Goal: Task Accomplishment & Management: Manage account settings

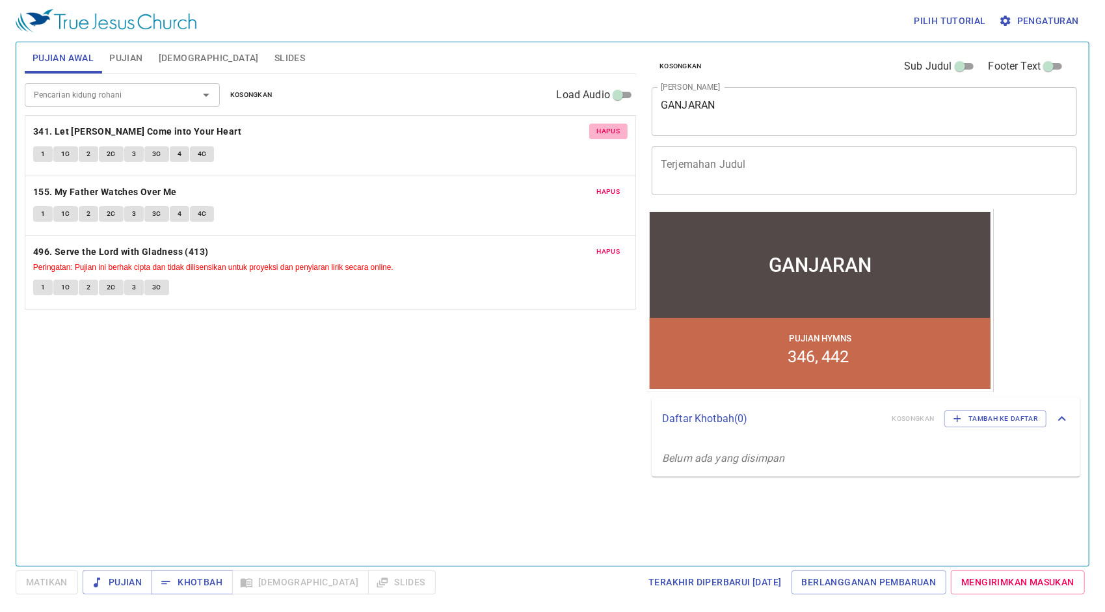
click at [608, 130] on span "Hapus" at bounding box center [608, 132] width 23 height 12
click at [608, 186] on span "Hapus" at bounding box center [608, 192] width 23 height 12
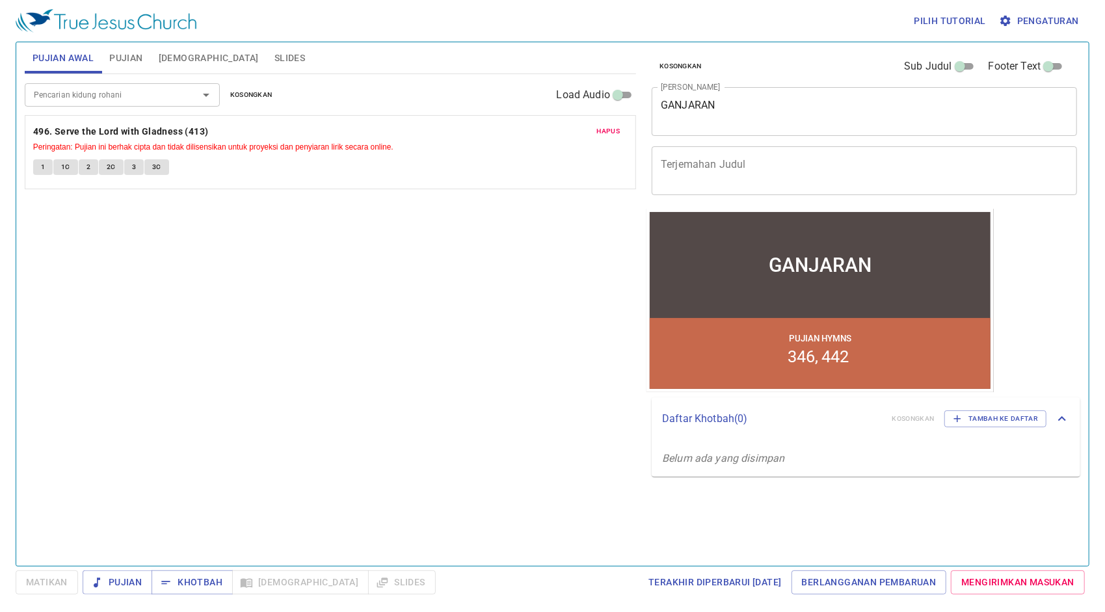
click at [608, 130] on span "Hapus" at bounding box center [608, 132] width 23 height 12
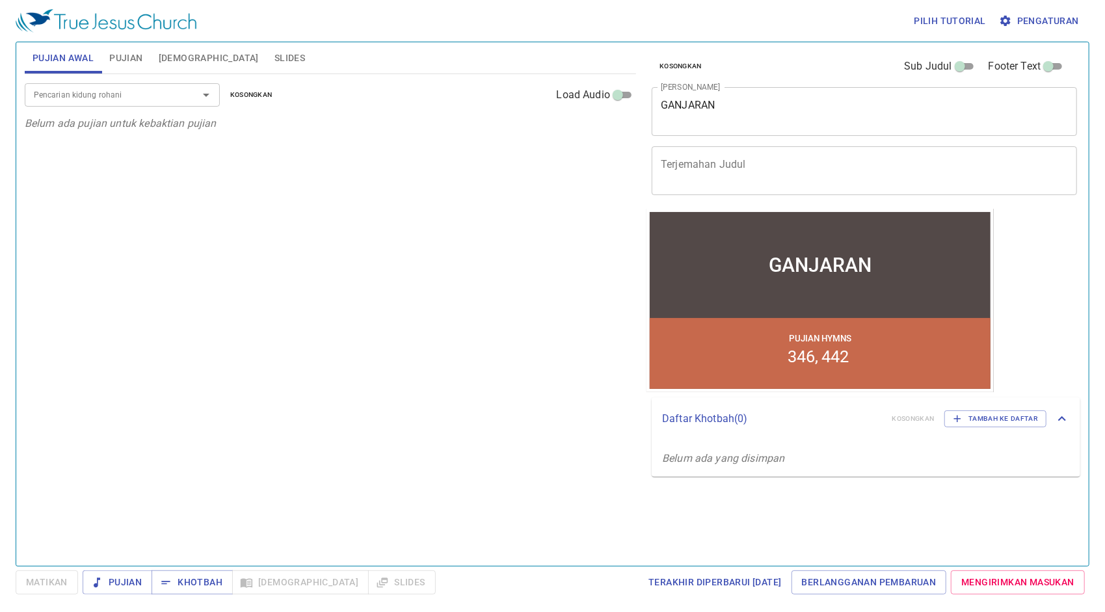
click at [121, 59] on span "Pujian" at bounding box center [125, 58] width 33 height 16
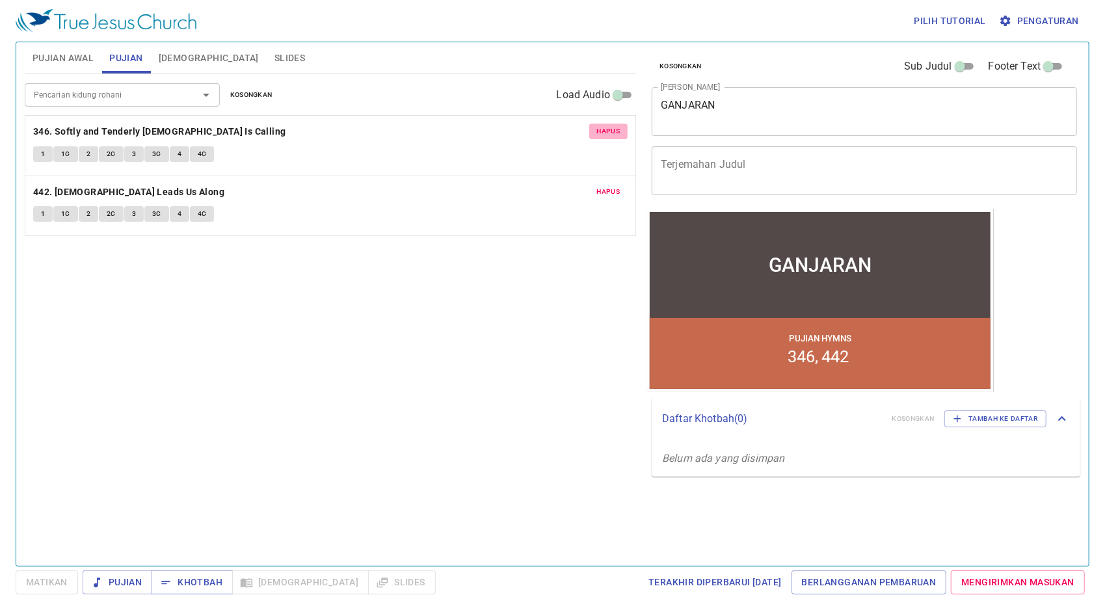
click at [609, 131] on span "Hapus" at bounding box center [608, 132] width 23 height 12
click at [609, 186] on span "Hapus" at bounding box center [608, 192] width 23 height 12
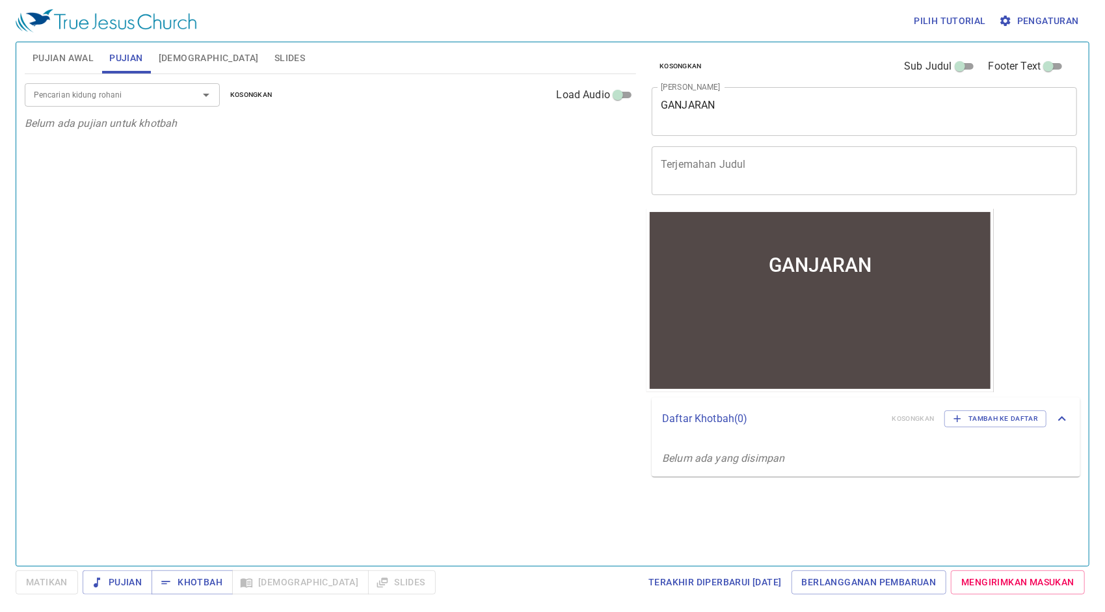
click at [167, 91] on input "Pencarian kidung rohani" at bounding box center [103, 94] width 149 height 15
click at [70, 49] on button "Pujian Awal" at bounding box center [63, 57] width 77 height 31
click at [90, 96] on input "Pencarian kidung rohani" at bounding box center [103, 94] width 149 height 15
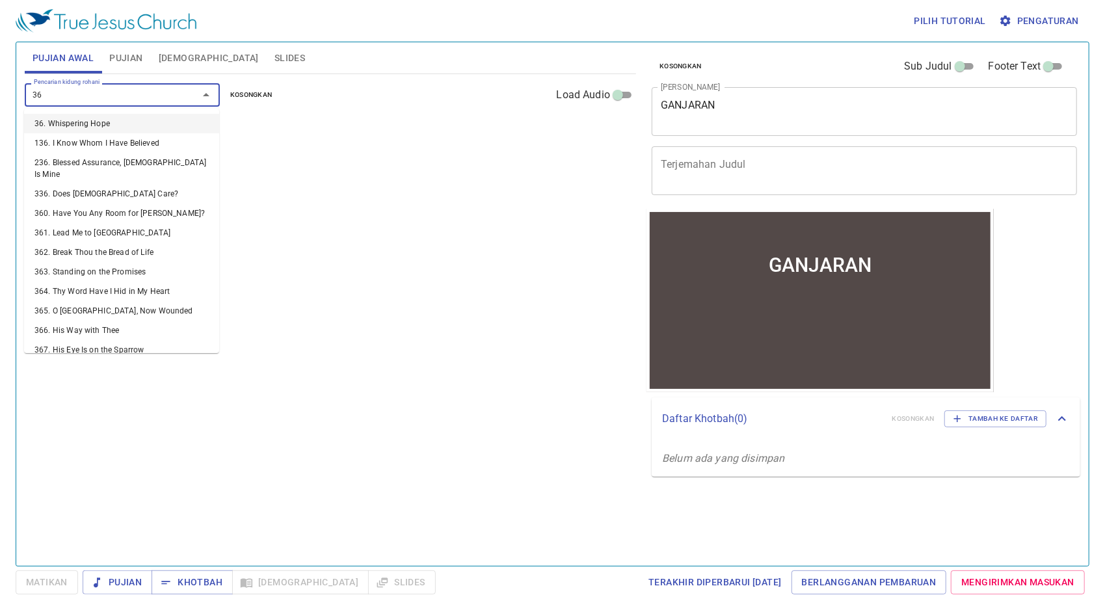
type input "368"
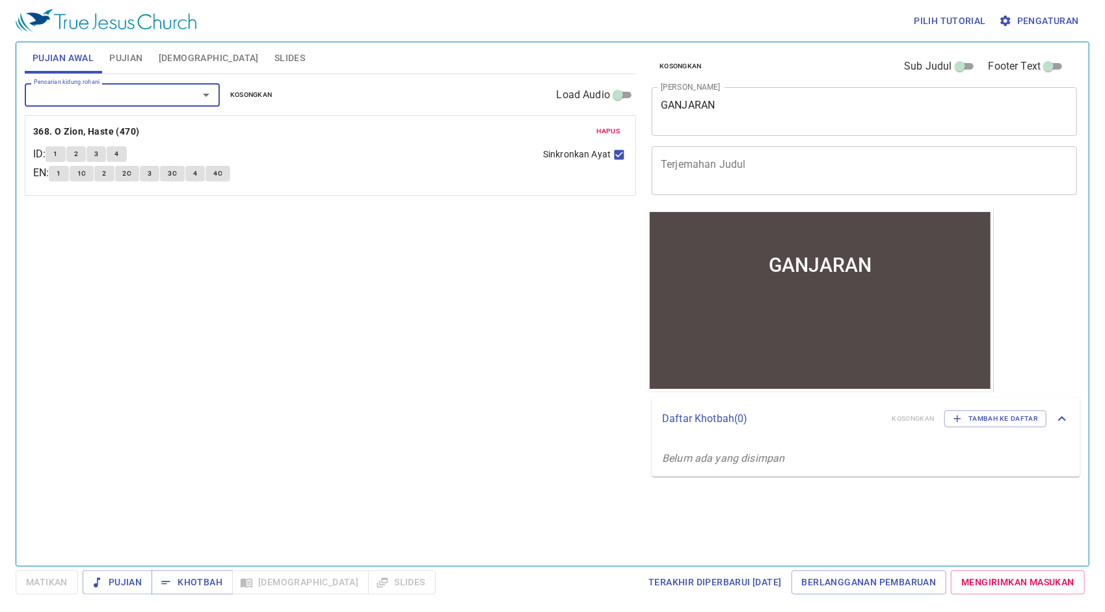
click at [100, 90] on input "Pencarian kidung rohani" at bounding box center [103, 94] width 149 height 15
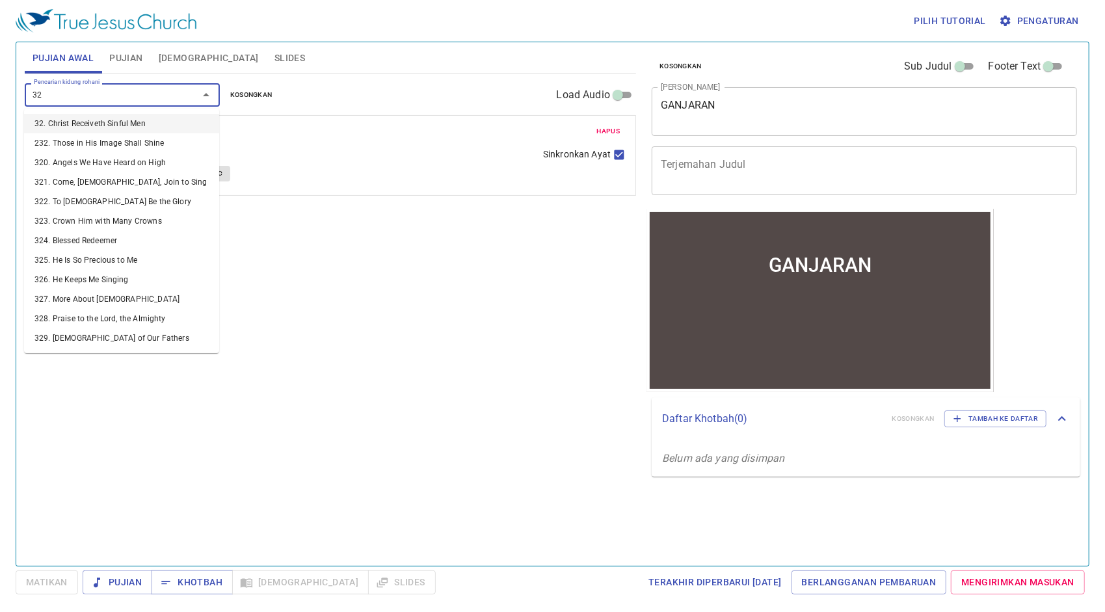
type input "326"
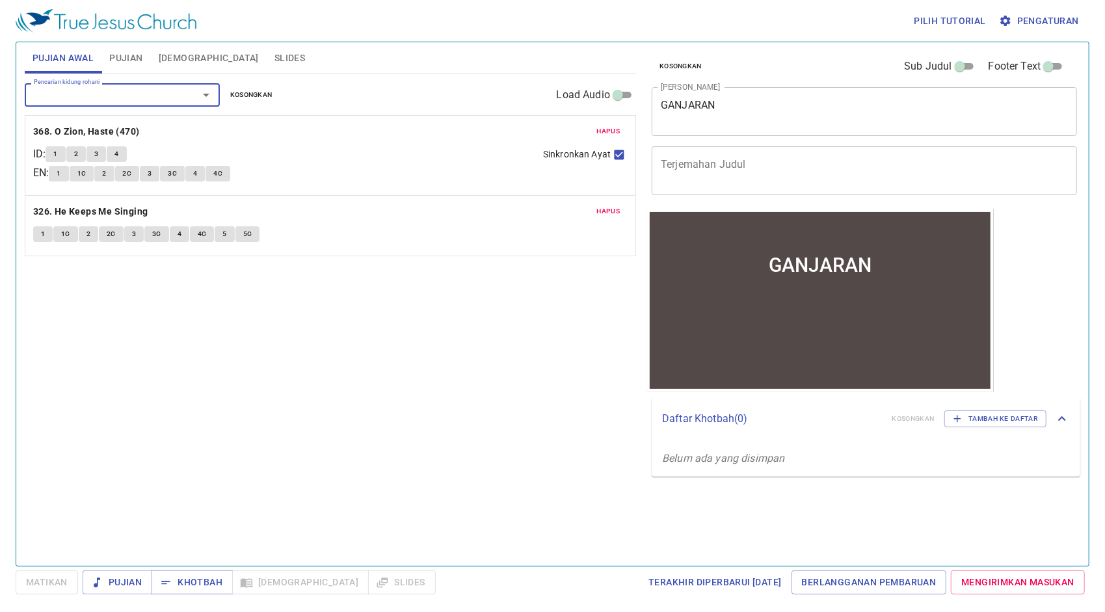
click at [156, 92] on input "Pencarian kidung rohani" at bounding box center [103, 94] width 149 height 15
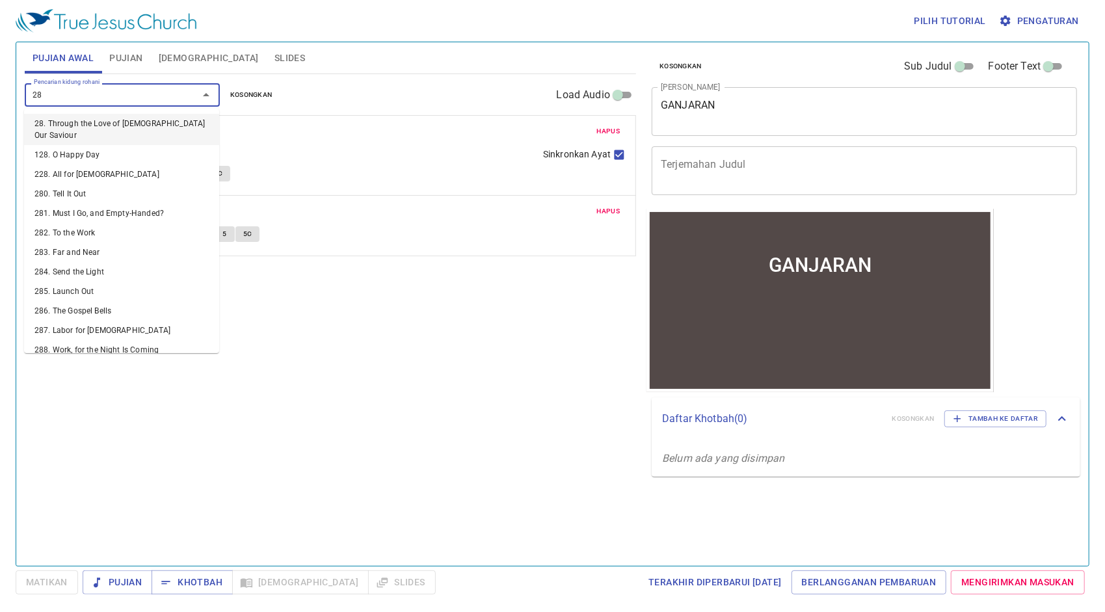
type input "288"
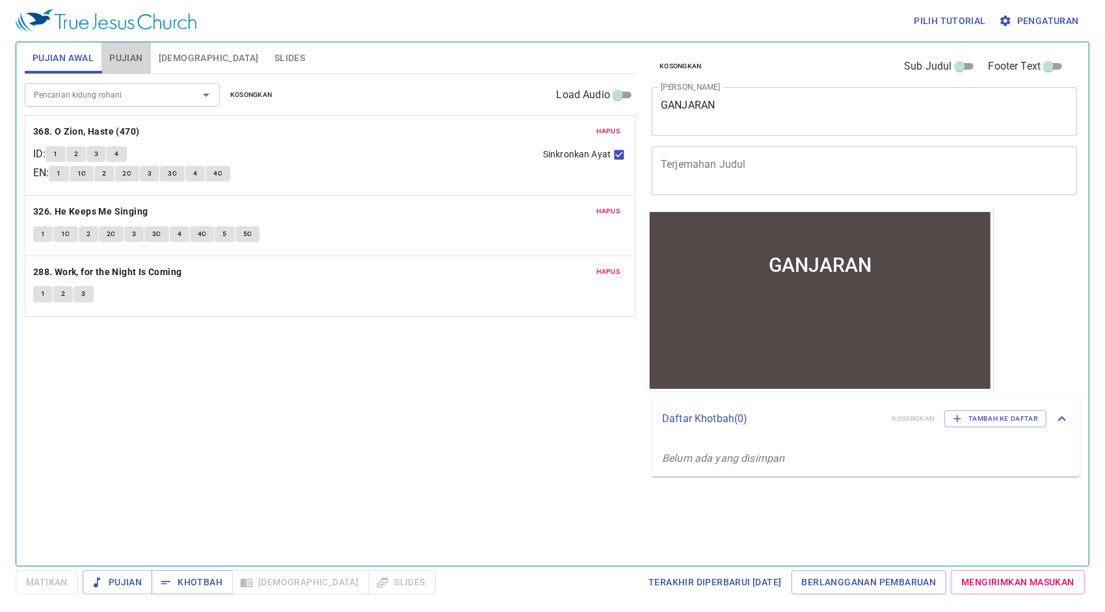
click at [137, 57] on span "Pujian" at bounding box center [125, 58] width 33 height 16
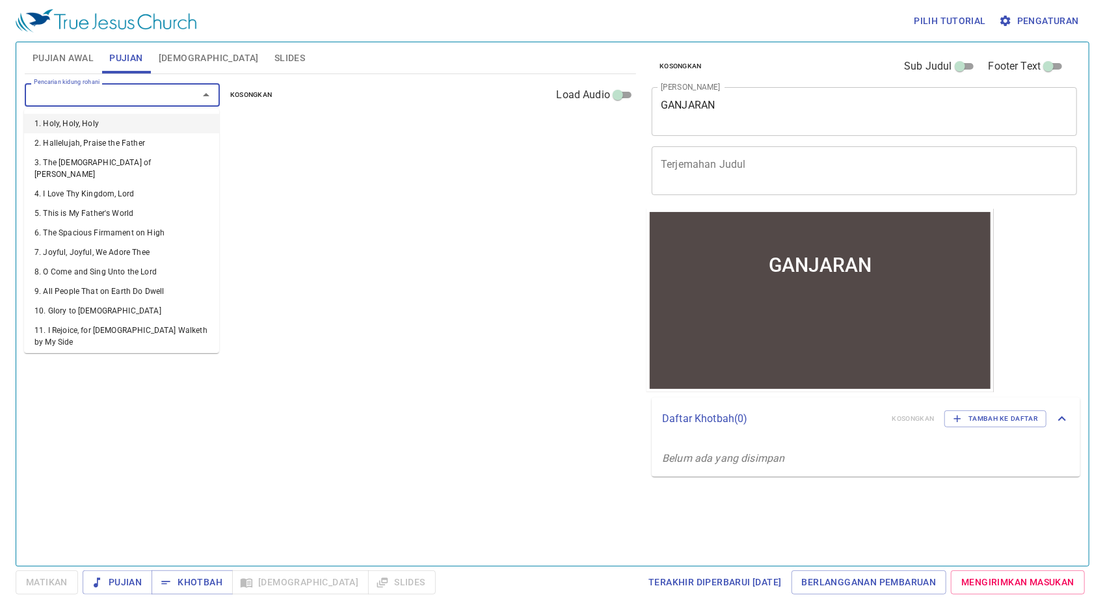
click at [170, 88] on input "Pencarian kidung rohani" at bounding box center [103, 94] width 149 height 15
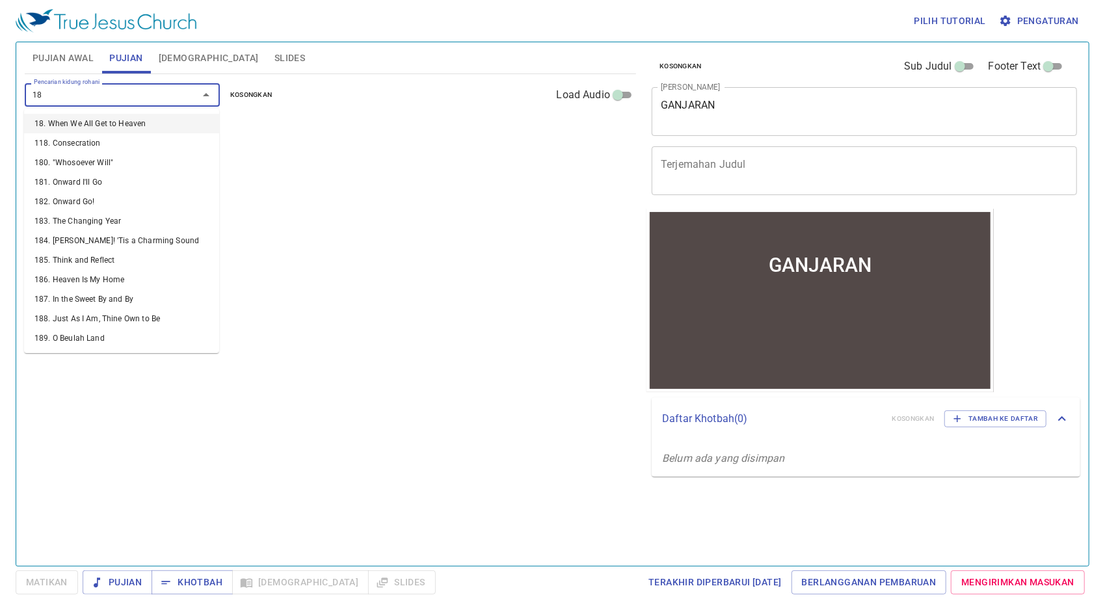
type input "183"
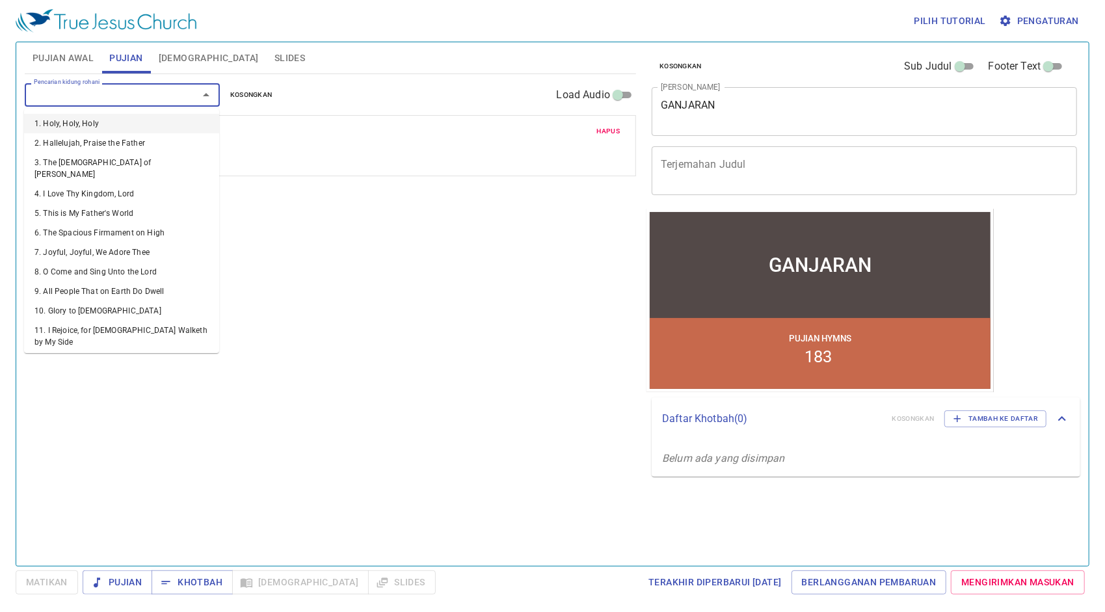
click at [153, 92] on input "Pencarian kidung rohani" at bounding box center [103, 94] width 149 height 15
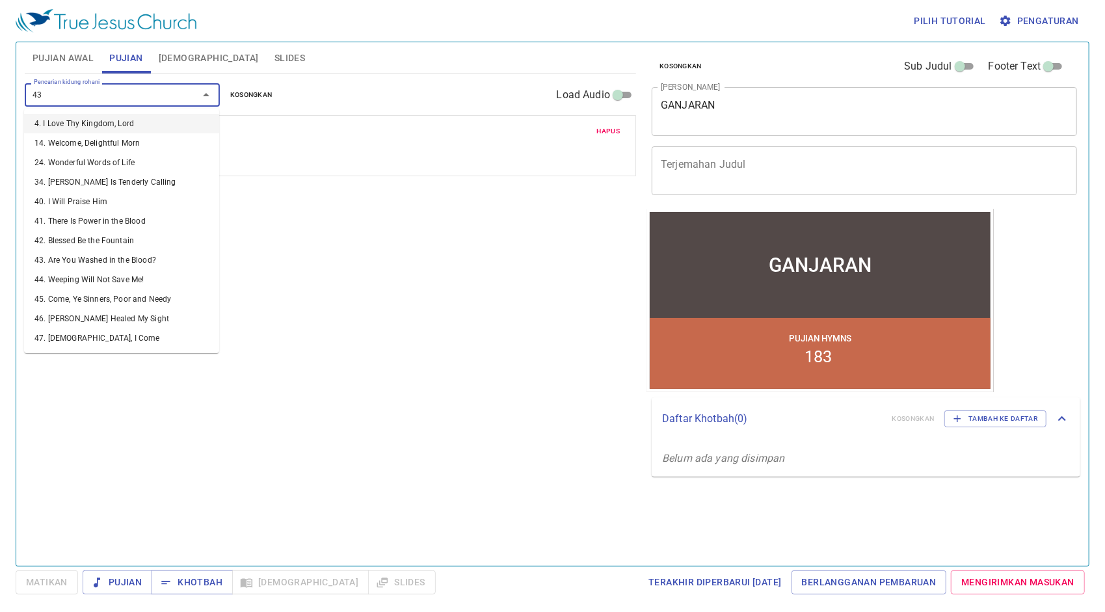
type input "430"
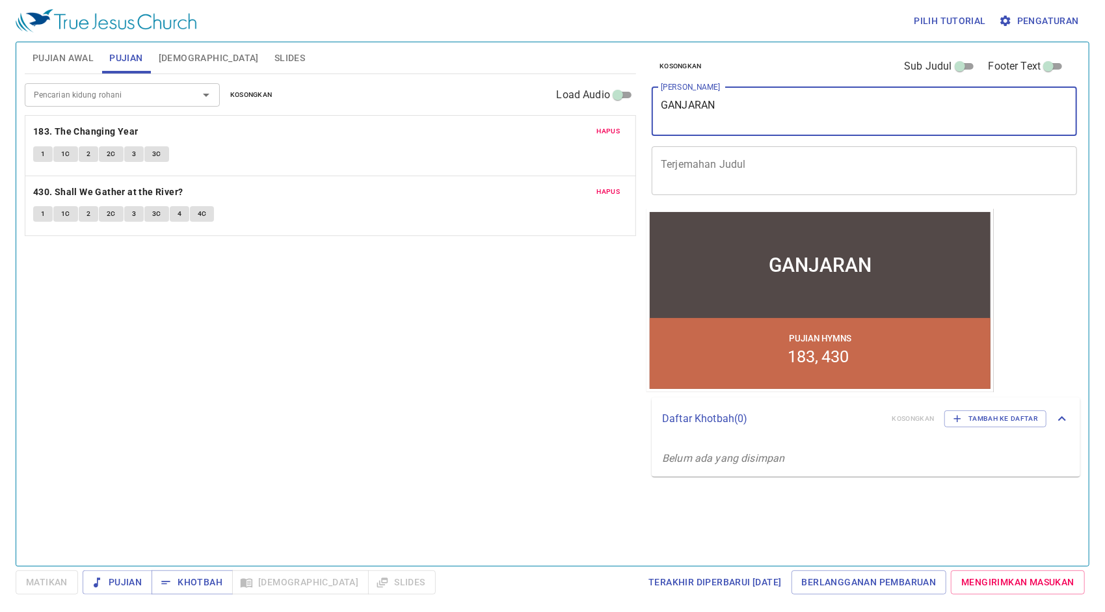
drag, startPoint x: 744, startPoint y: 108, endPoint x: 488, endPoint y: 105, distance: 256.3
click at [488, 105] on div "Pujian Awal Pujian [DEMOGRAPHIC_DATA] Slides Pencarian kidung rohani Pencarian …" at bounding box center [553, 299] width 1066 height 524
paste textarea "[PERSON_NAME]"
type textarea "[PERSON_NAME]"
click at [569, 392] on div "Pencarian kidung rohani Pencarian kidung rohani Kosongkan Load Audio Hapus 183.…" at bounding box center [331, 314] width 612 height 481
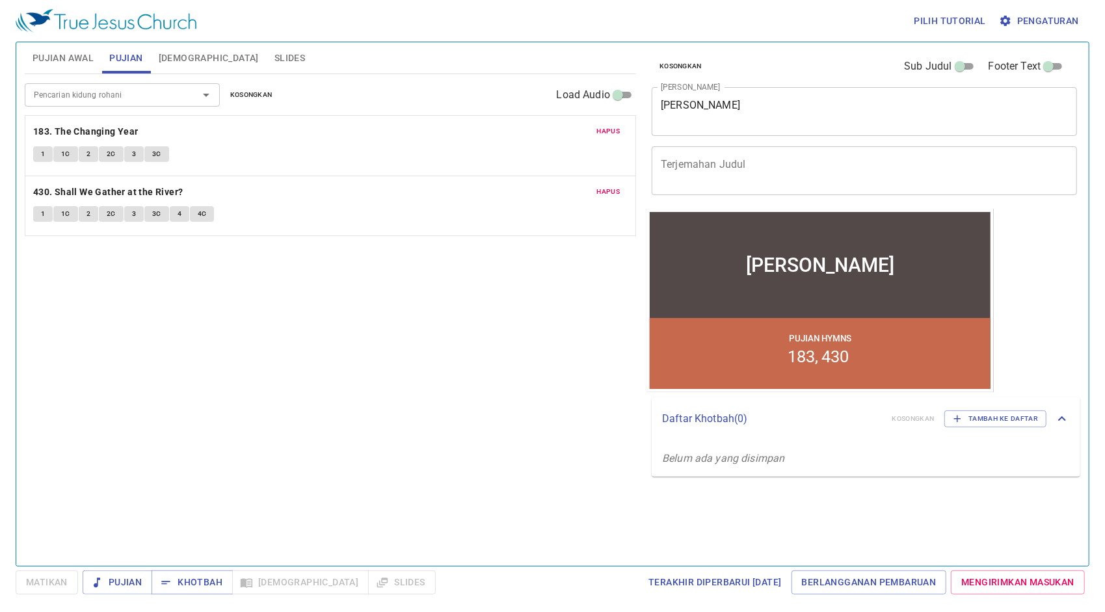
click at [70, 50] on span "Pujian Awal" at bounding box center [63, 58] width 61 height 16
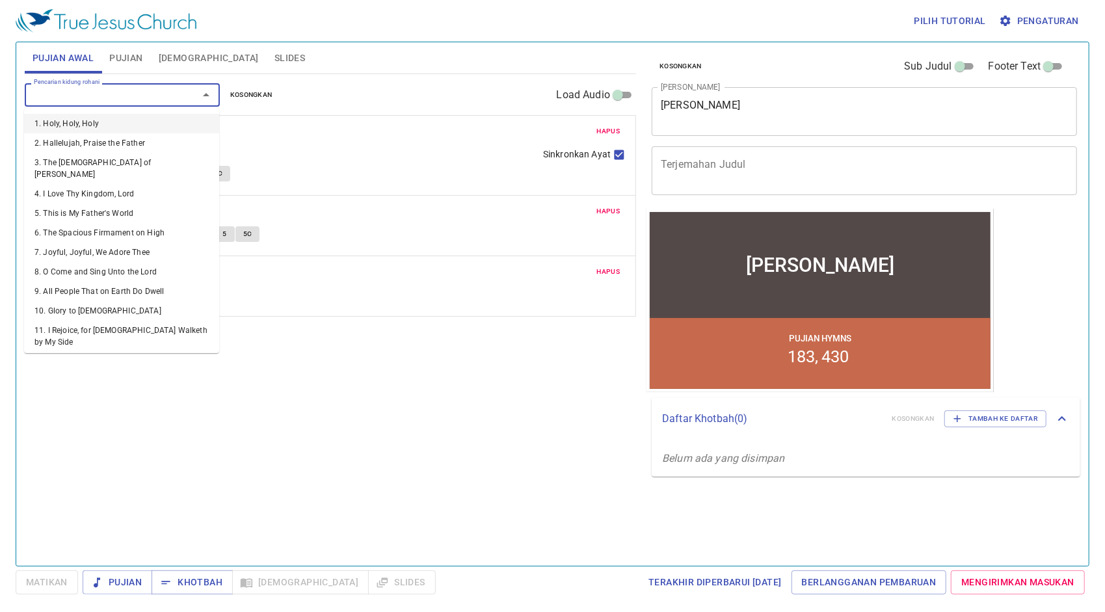
click at [148, 96] on input "Pencarian kidung rohani" at bounding box center [103, 94] width 149 height 15
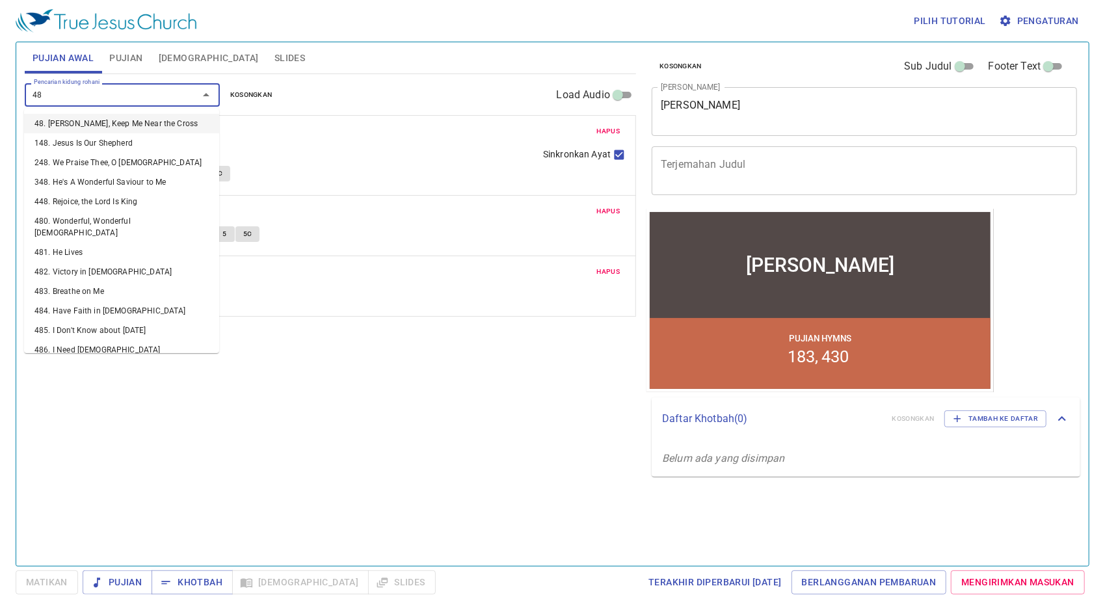
type input "485"
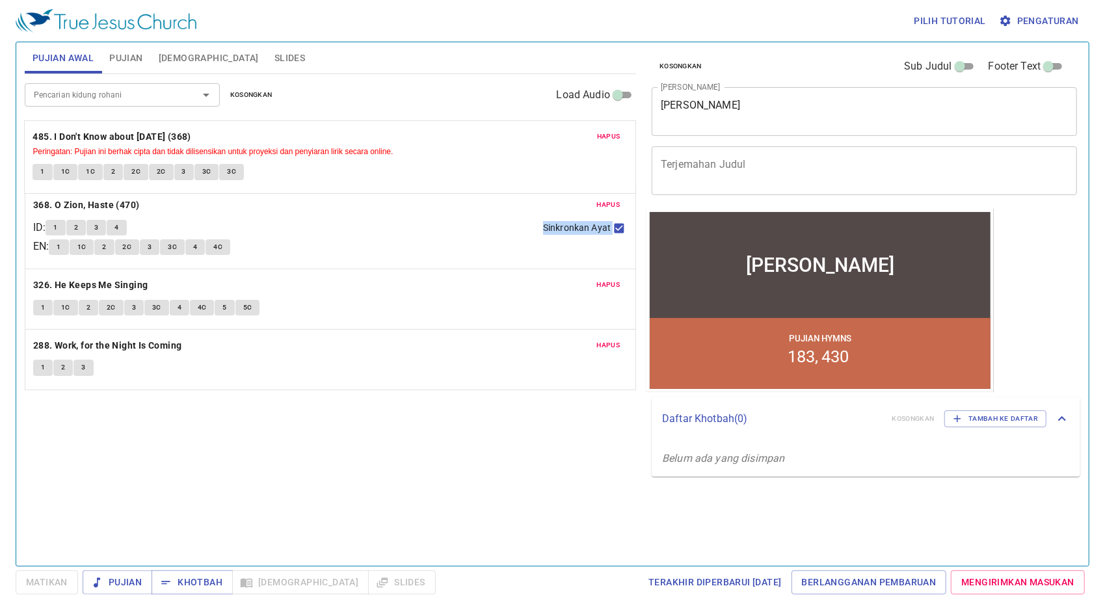
drag, startPoint x: 290, startPoint y: 367, endPoint x: 296, endPoint y: 170, distance: 196.6
click at [296, 329] on div "Hapus 368. O Zion, Haste (470) ID : 1 2 3 4 EN : 1 1C 2 2C 3 3C 4 4C Sinkronkan…" at bounding box center [331, 359] width 612 height 61
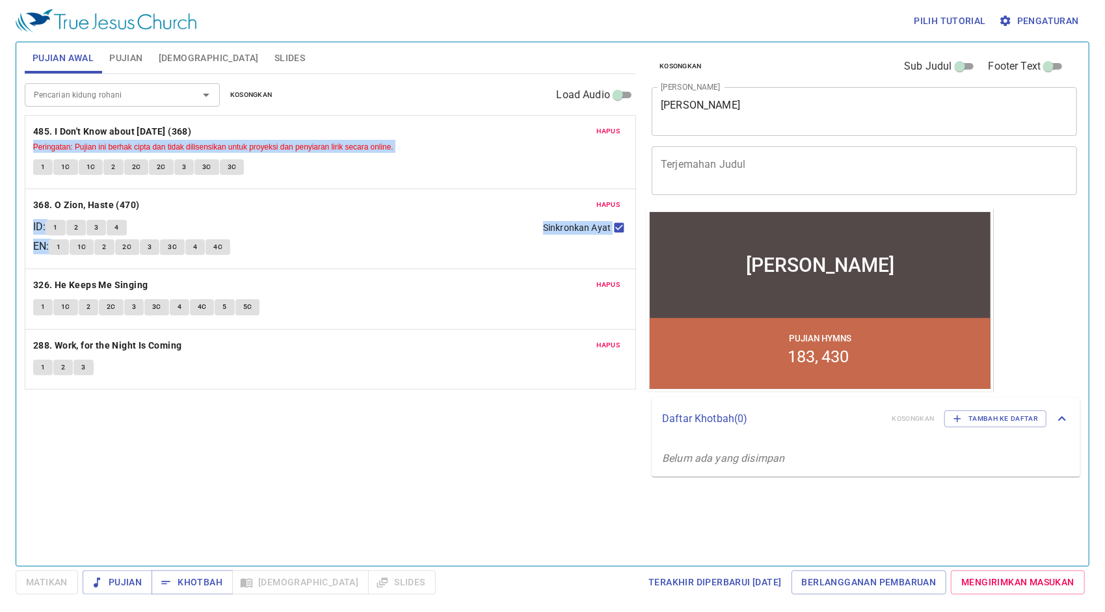
click at [614, 206] on span "Hapus" at bounding box center [608, 205] width 23 height 12
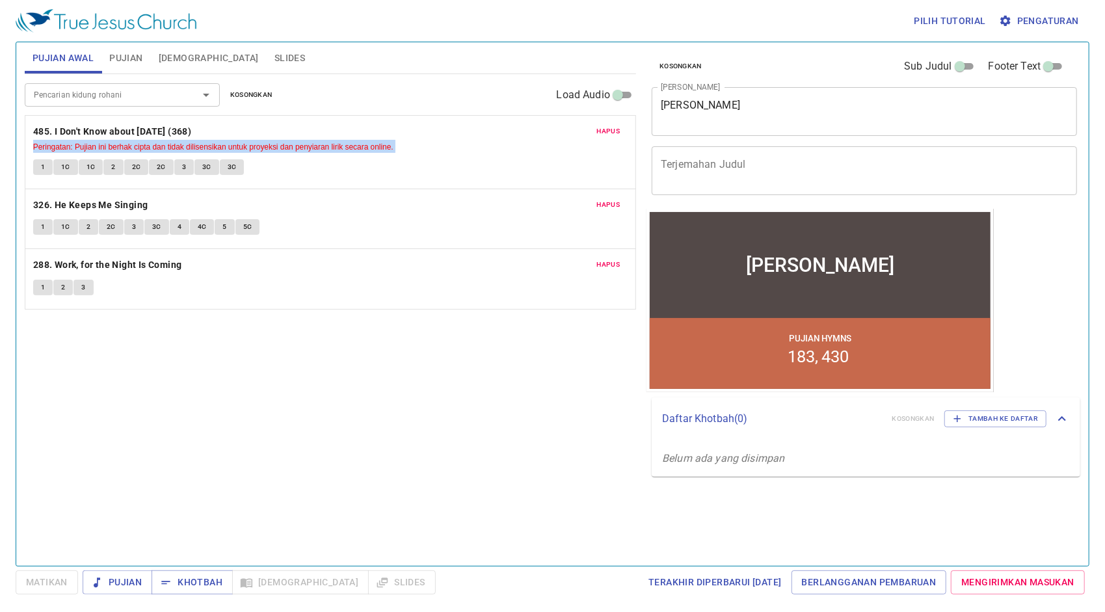
click at [0, 239] on html "Pilih tutorial Pengaturan Pujian Awal Pujian [DEMOGRAPHIC_DATA] Slides Pencaria…" at bounding box center [552, 306] width 1105 height 612
click at [155, 397] on div "Pencarian kidung rohani Pencarian kidung rohani Kosongkan Load Audio Hapus 485.…" at bounding box center [331, 314] width 612 height 481
click at [131, 68] on button "Pujian" at bounding box center [125, 57] width 49 height 31
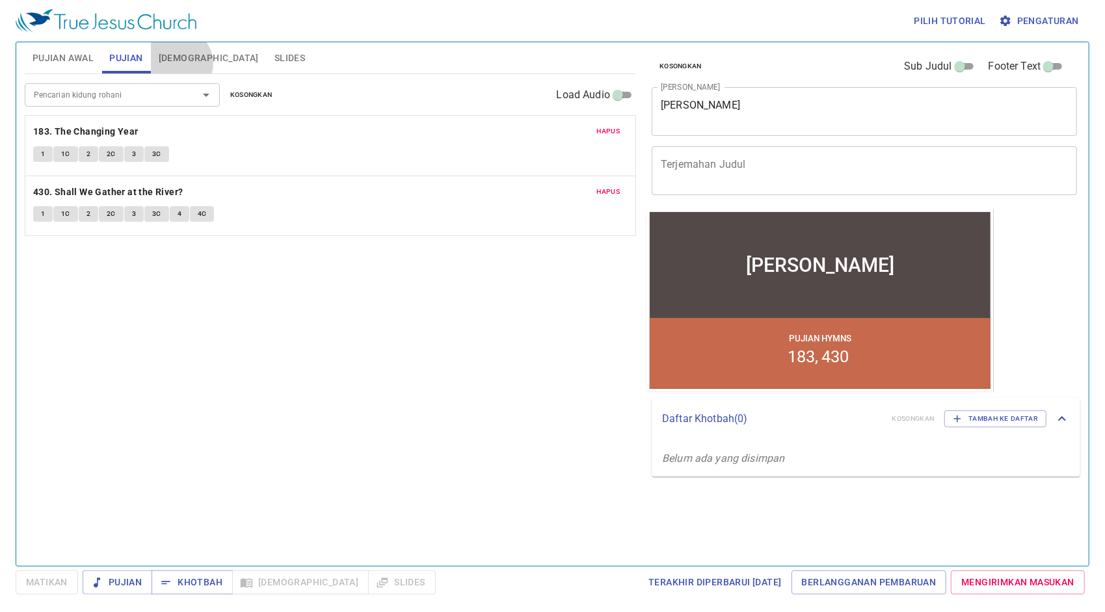
click at [178, 63] on span "[DEMOGRAPHIC_DATA]" at bounding box center [209, 58] width 100 height 16
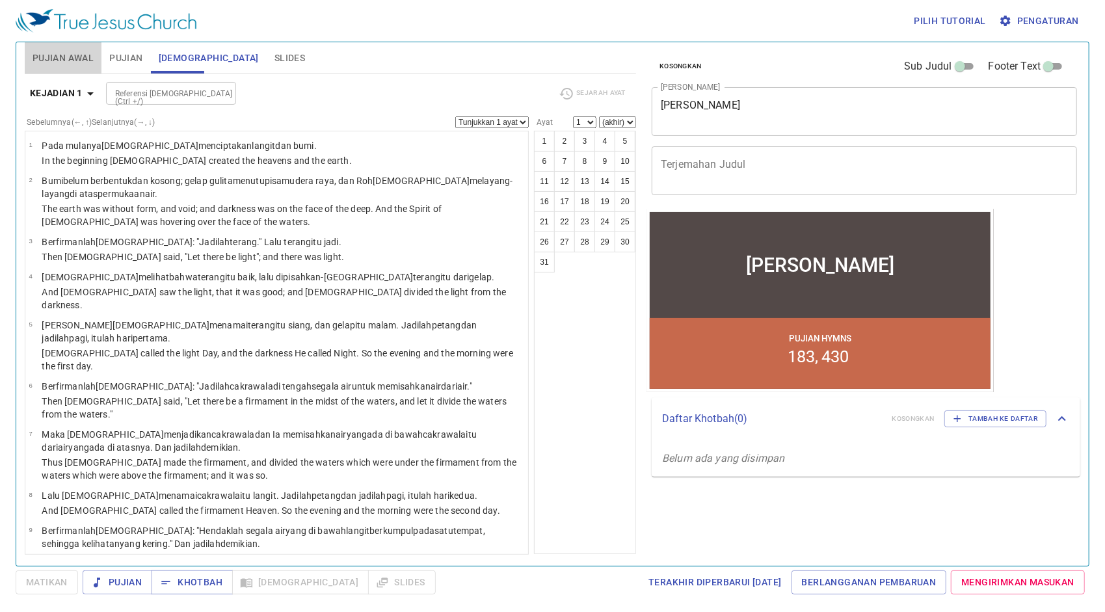
click at [61, 58] on span "Pujian Awal" at bounding box center [63, 58] width 61 height 16
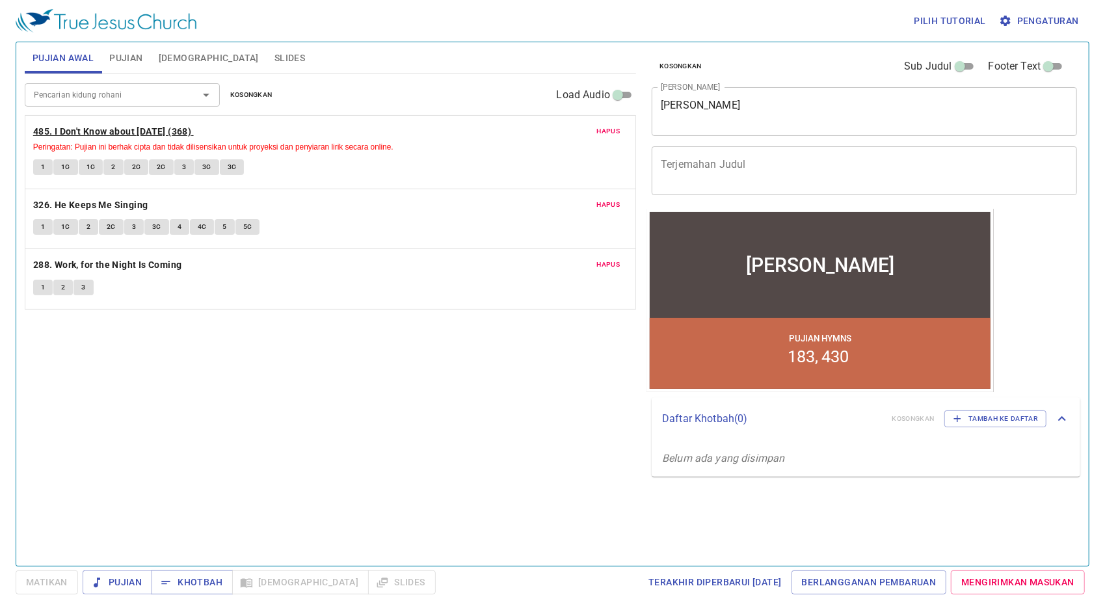
click at [92, 133] on b "485. I Don't Know about [DATE] (368)" at bounding box center [112, 132] width 158 height 16
click at [1028, 16] on span "Pengaturan" at bounding box center [1040, 21] width 77 height 16
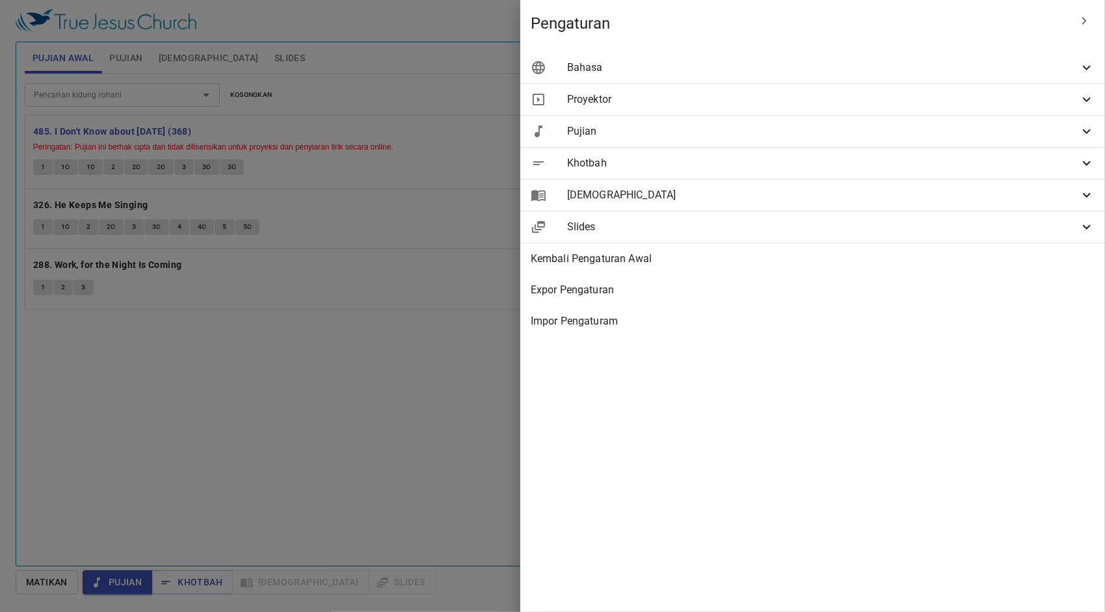
click at [820, 136] on span "Pujian" at bounding box center [823, 132] width 512 height 16
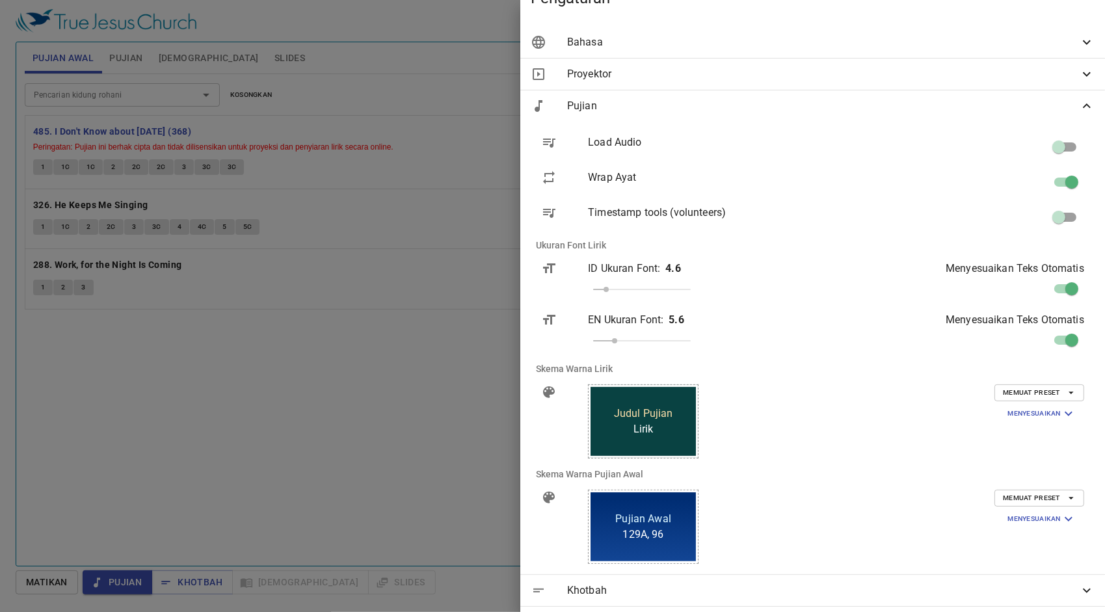
scroll to position [130, 0]
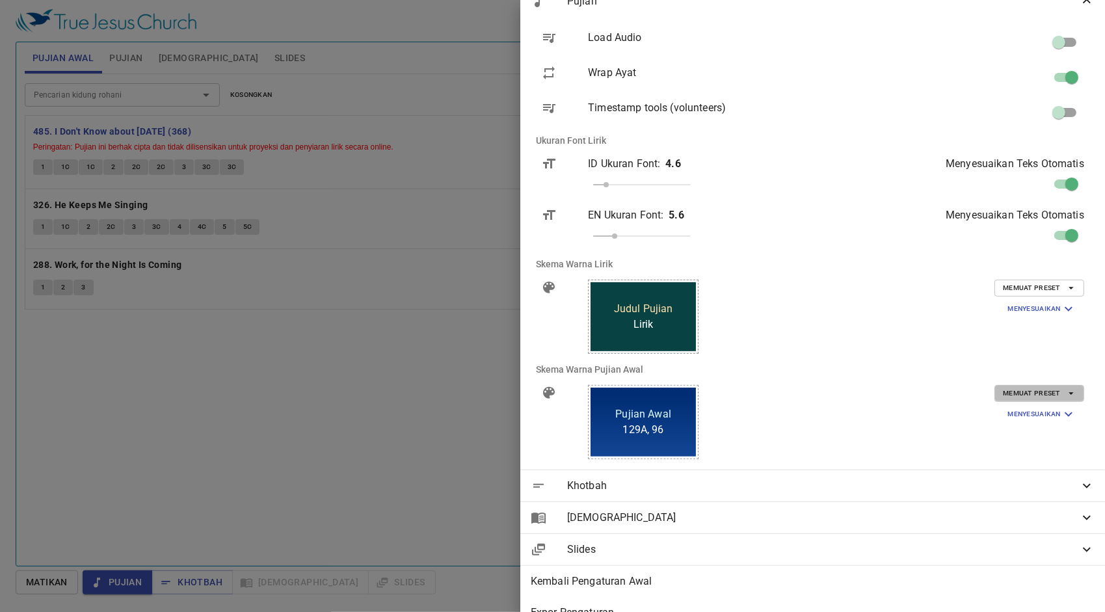
click at [1003, 388] on span "Memuat Preset" at bounding box center [1039, 394] width 73 height 12
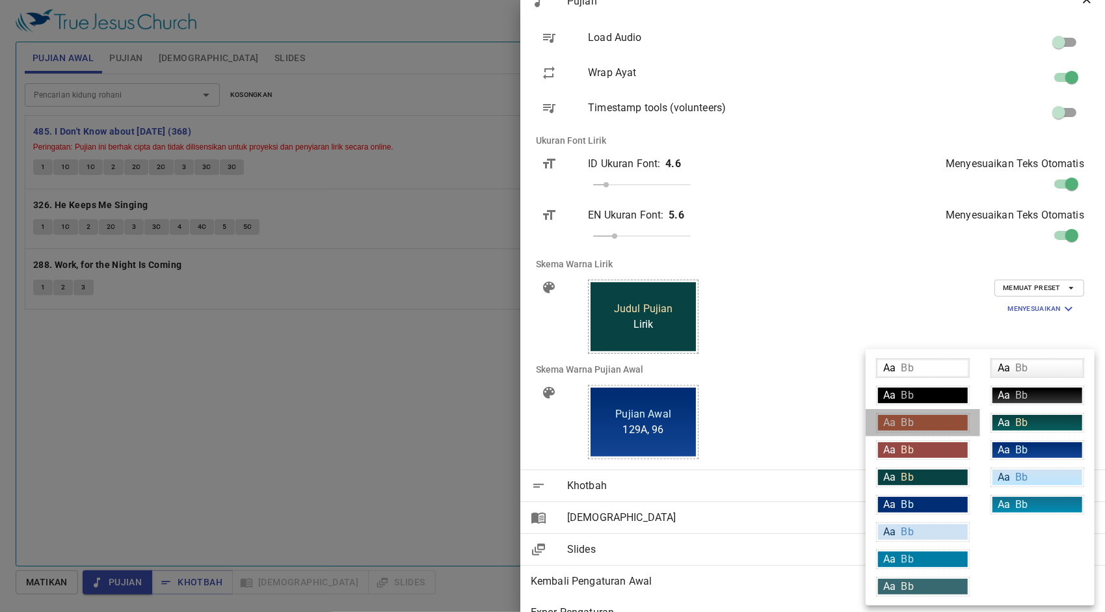
click at [934, 419] on div "Aa Bb" at bounding box center [923, 423] width 90 height 16
type input "#c7694c"
type input "#ffffff"
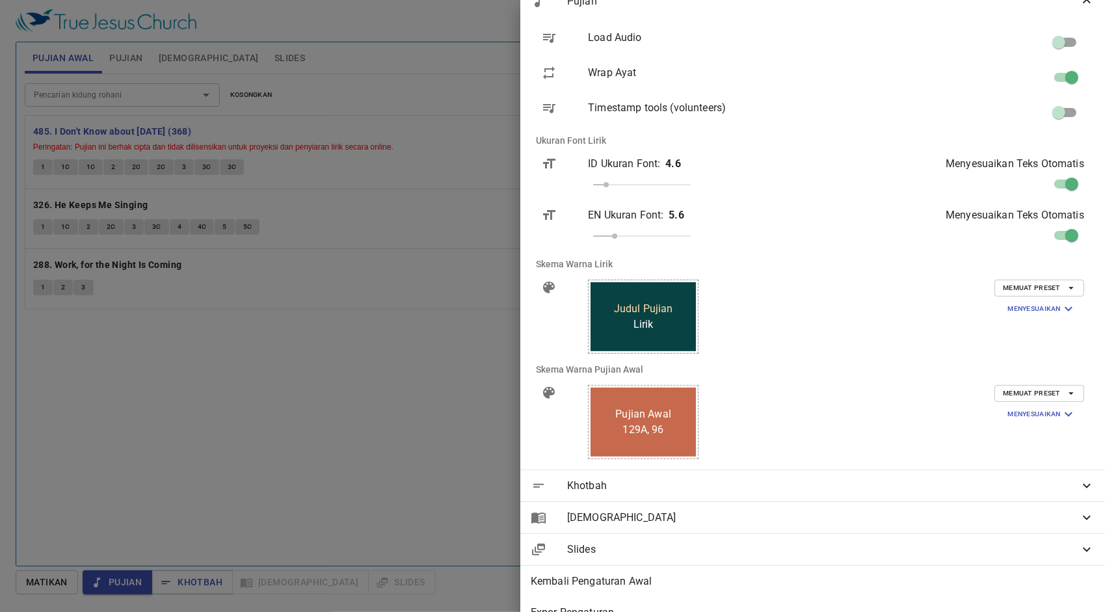
click at [1025, 383] on div "Memuat Preset Menyesuaikan Latar Belakang #c7694c Warna Text (Pertama) #ffffff …" at bounding box center [977, 422] width 235 height 95
click at [1025, 390] on button "Memuat Preset" at bounding box center [1040, 393] width 90 height 17
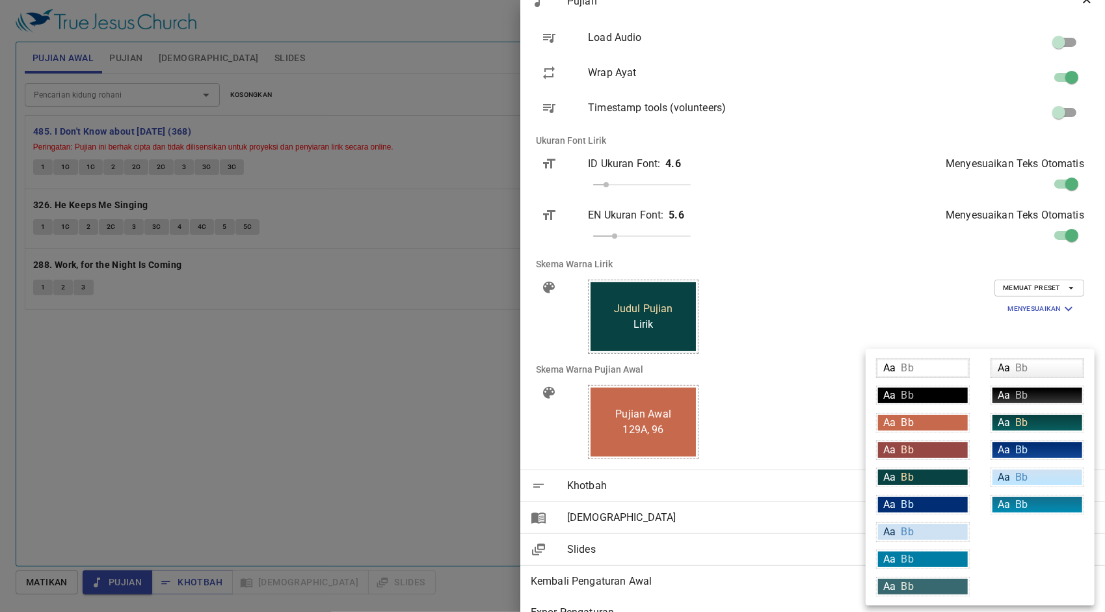
click at [1032, 418] on div "Aa Bb" at bounding box center [1038, 423] width 90 height 16
type input "linear-gradient(180deg, rgba(9,66,66,1) 10%, rgba(8,94,94,1) 100%)"
type input "#f9dda9"
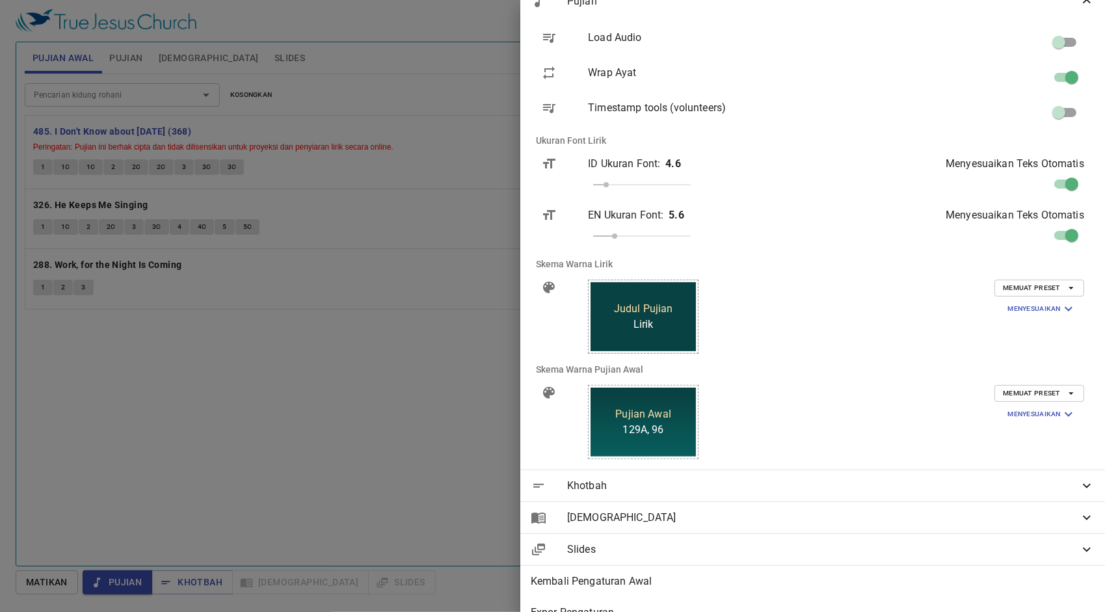
click at [1046, 390] on span "Memuat Preset" at bounding box center [1039, 394] width 73 height 12
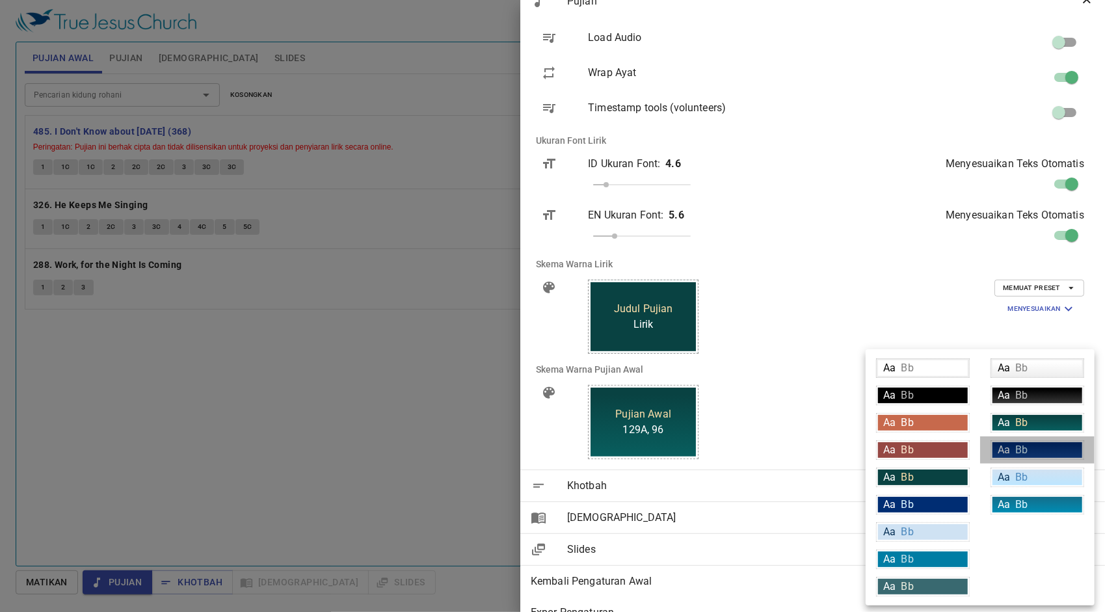
click at [1024, 448] on span "Bb" at bounding box center [1022, 450] width 12 height 12
type input "linear-gradient(180deg, rgba(0,45,115,1) 10%, rgba(18,69,148,1) 100%)"
type input "#daf5ff"
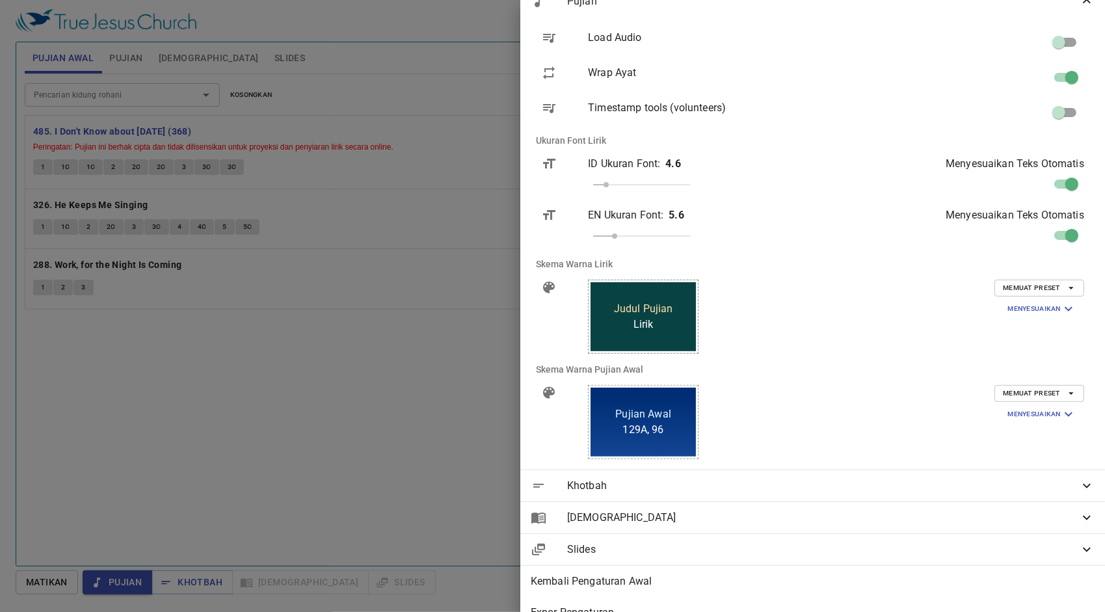
click at [1021, 393] on span "Memuat Preset" at bounding box center [1039, 394] width 73 height 12
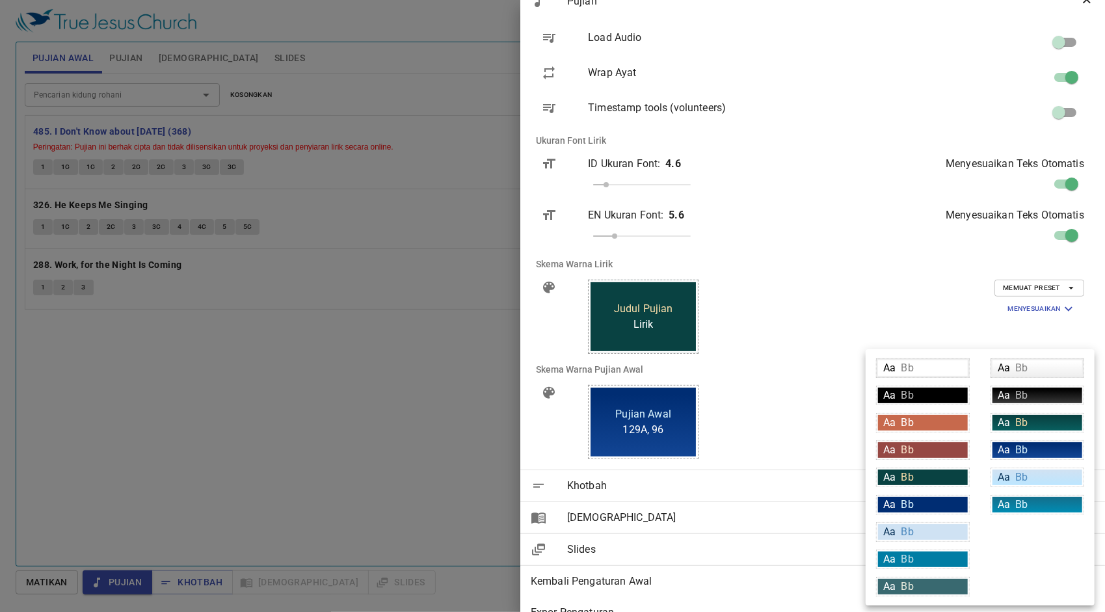
click at [910, 554] on span "Bb" at bounding box center [908, 559] width 12 height 12
type input "#007DA4"
type input "#c6e0e9"
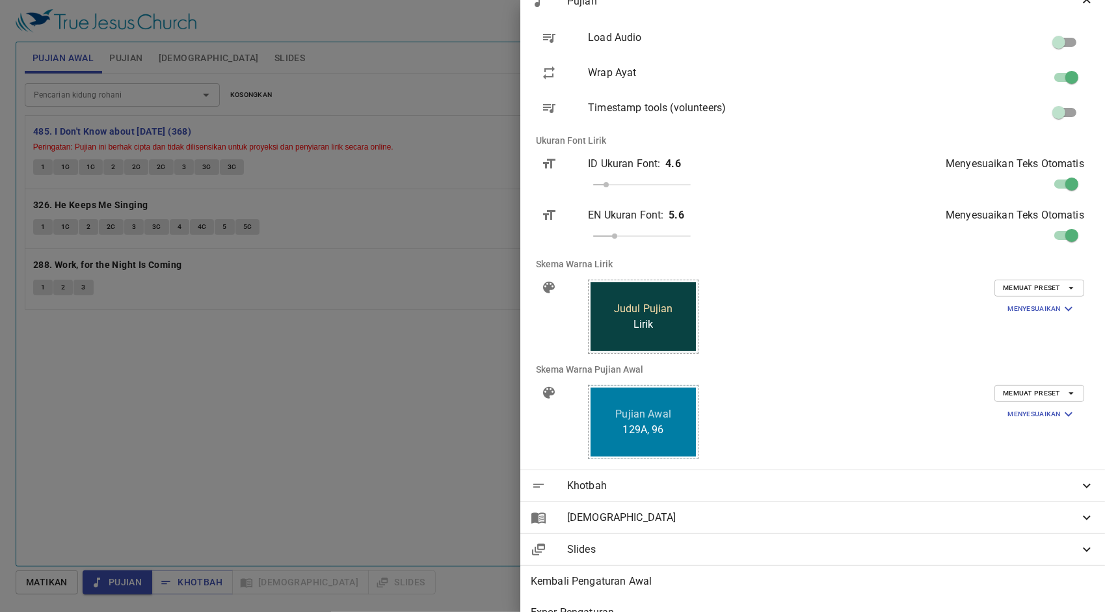
click at [1044, 390] on span "Memuat Preset" at bounding box center [1039, 394] width 73 height 12
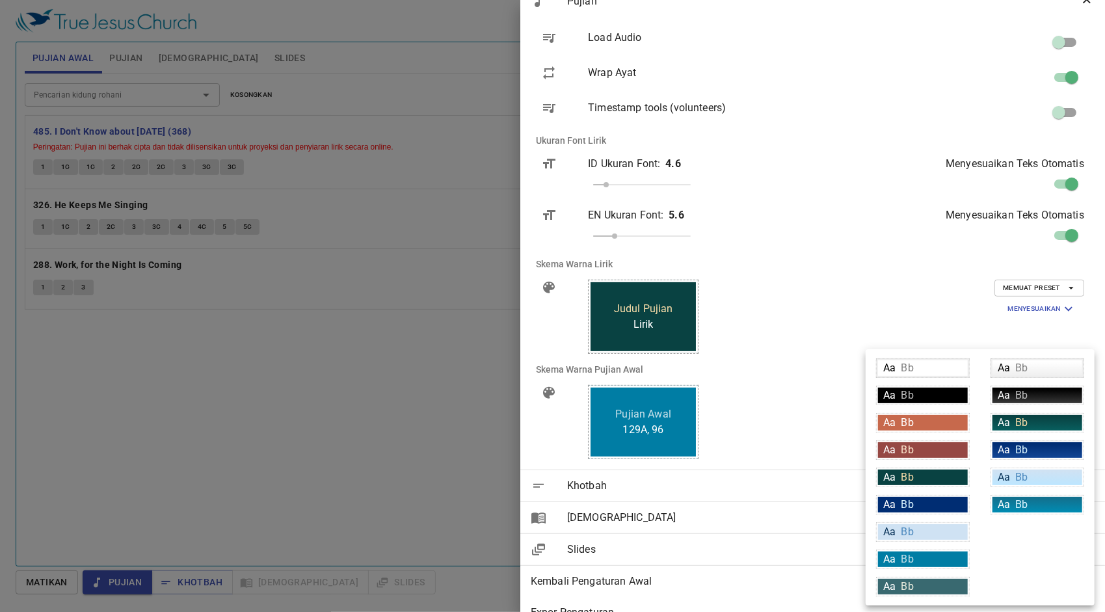
click at [1033, 505] on div "Aa Bb" at bounding box center [1038, 505] width 90 height 16
type input "linear-gradient(180deg, rgba(18,113,143,1) 10%, rgba(0,140,179,1) 100%)"
type input "#daf5ff"
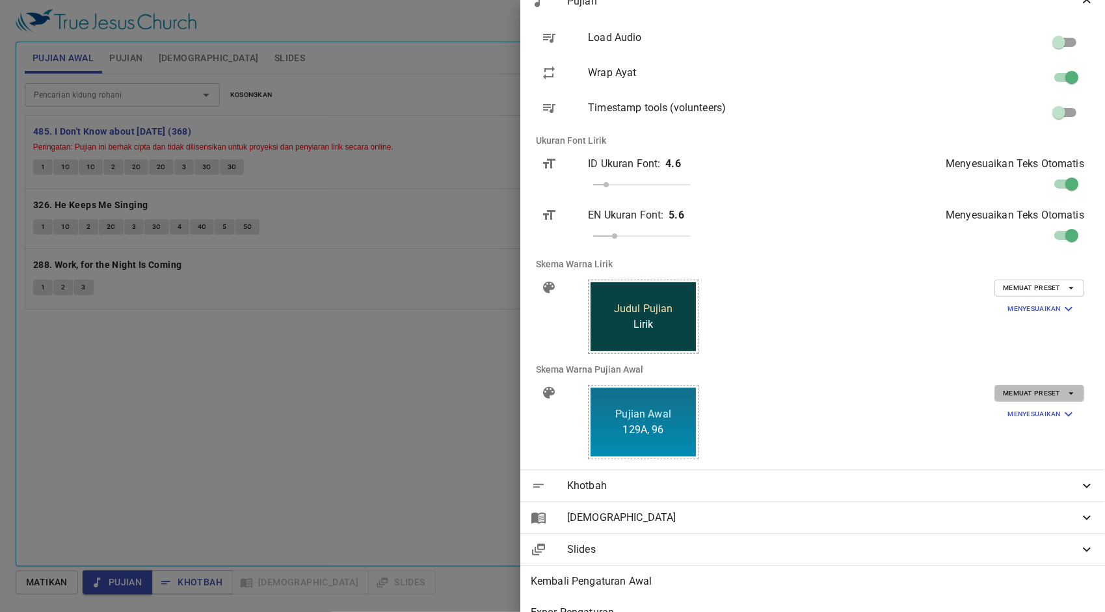
click at [1032, 392] on span "Memuat Preset" at bounding box center [1039, 394] width 73 height 12
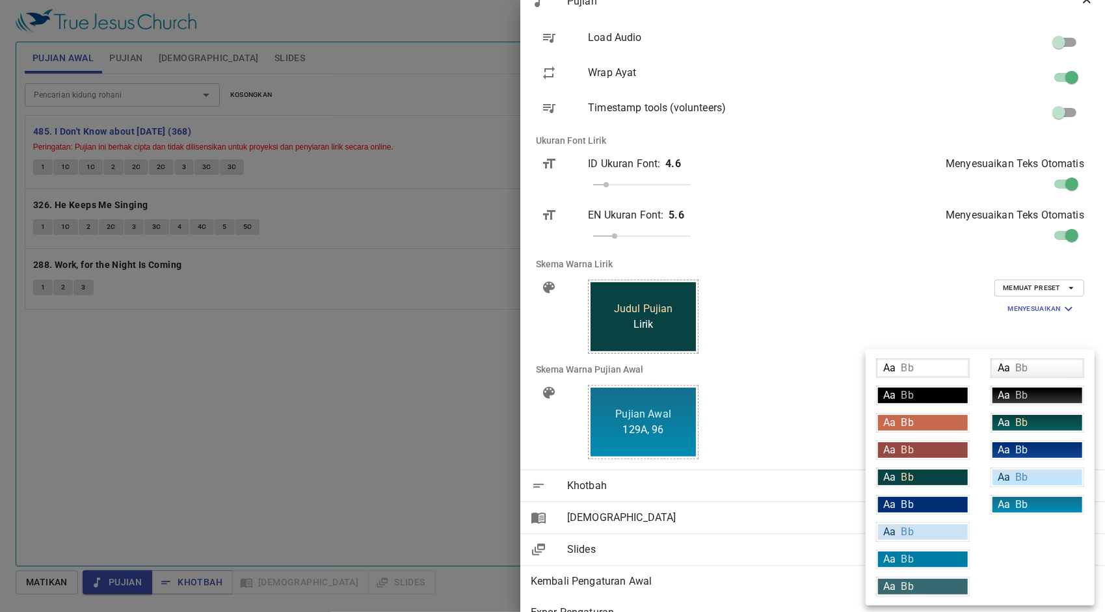
click at [916, 579] on div "Aa Bb" at bounding box center [923, 587] width 90 height 16
type input "#396970"
type input "#e9ecde"
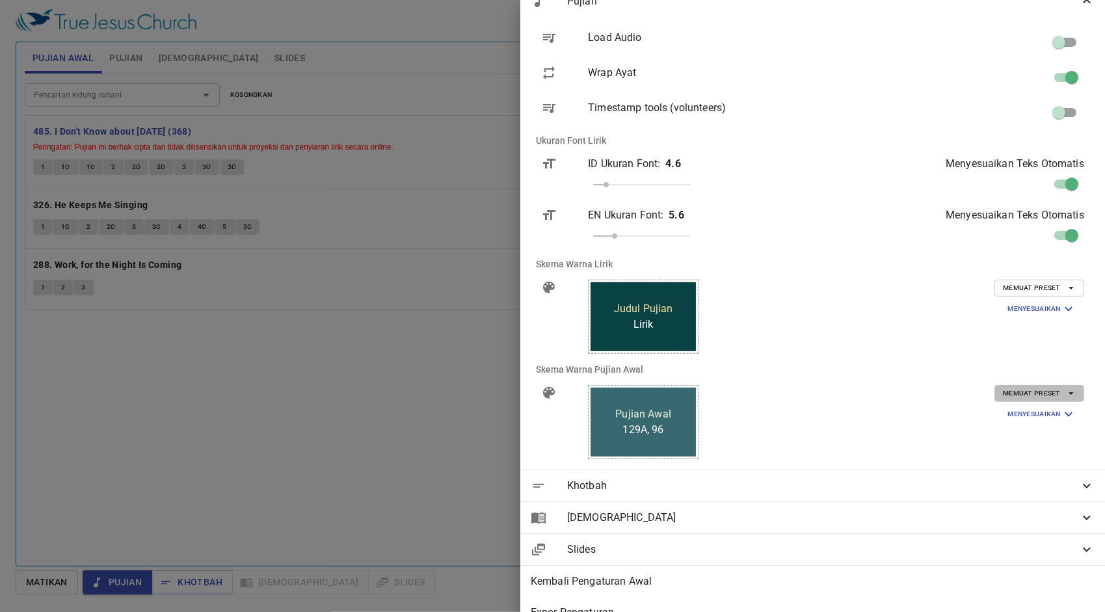
click at [1069, 393] on icon "button" at bounding box center [1071, 394] width 5 height 3
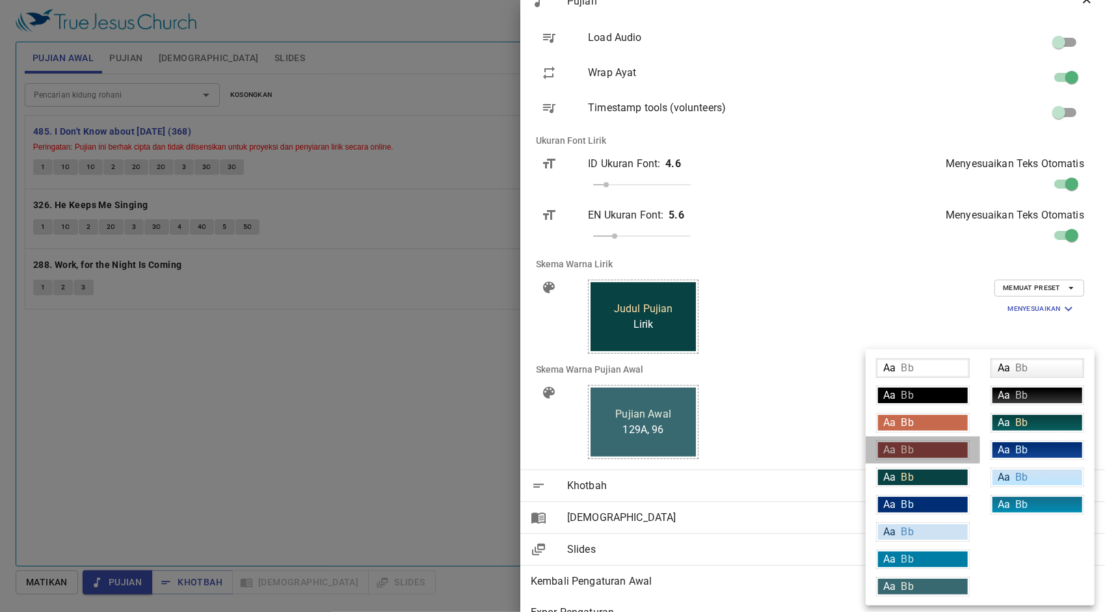
click at [962, 450] on div "Aa Bb" at bounding box center [923, 450] width 90 height 16
type input "#964844"
type input "#fce5cd"
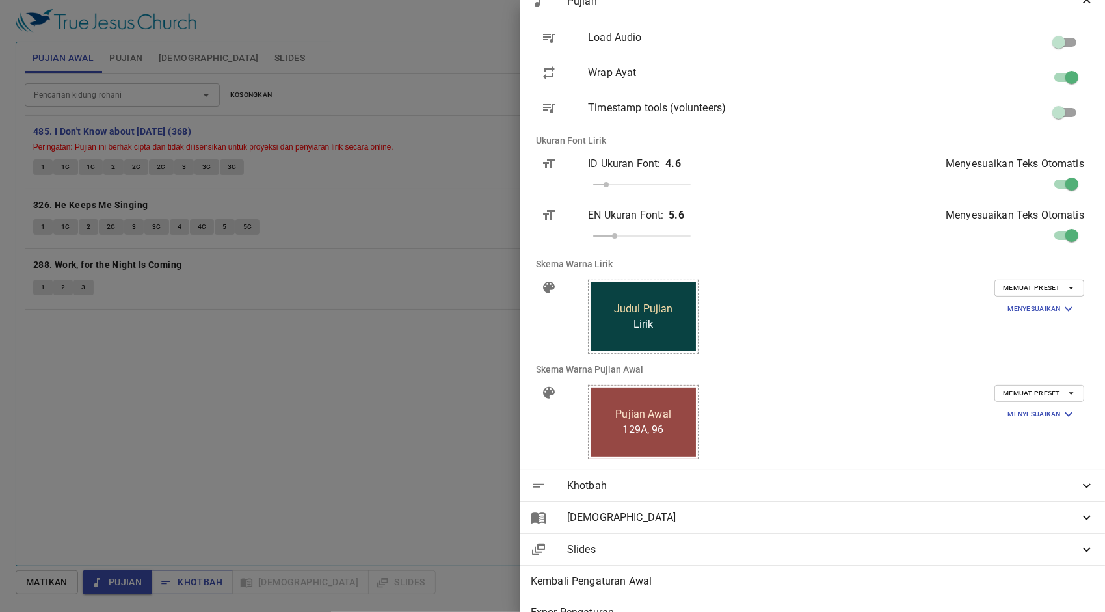
click at [1068, 390] on button "Memuat Preset" at bounding box center [1040, 393] width 90 height 17
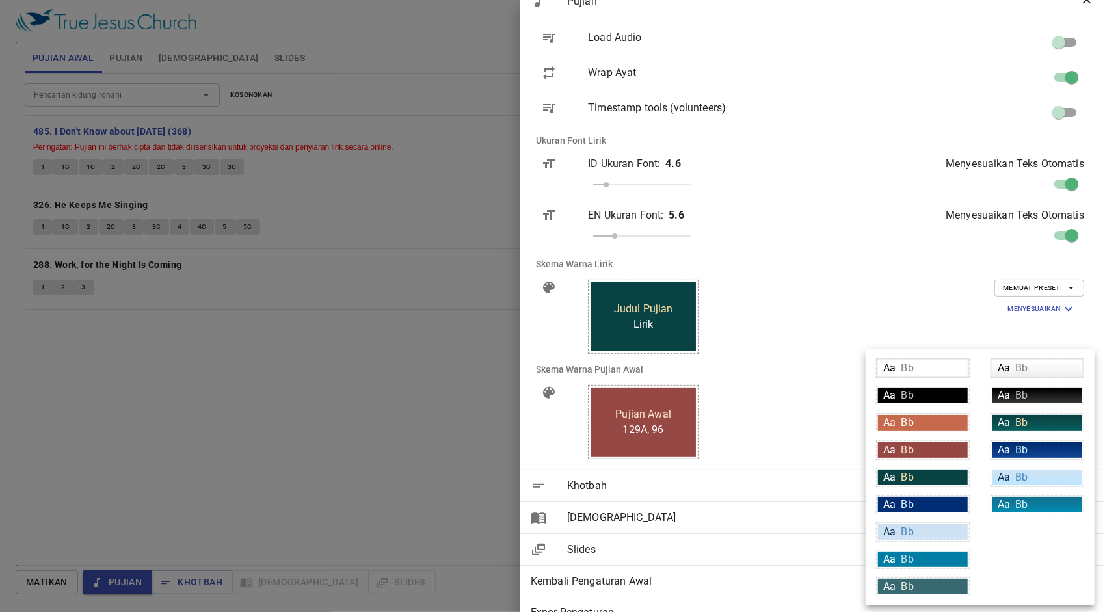
click at [1047, 450] on div "Aa Bb" at bounding box center [1038, 450] width 90 height 16
type input "linear-gradient(180deg, rgba(0,45,115,1) 10%, rgba(18,69,148,1) 100%)"
type input "#daf5ff"
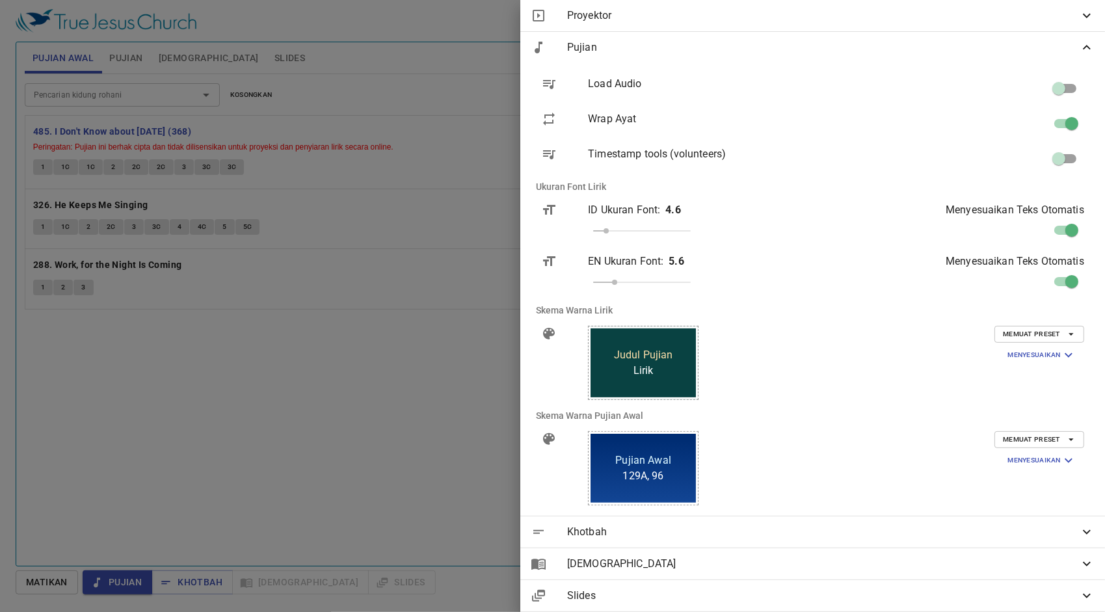
scroll to position [0, 0]
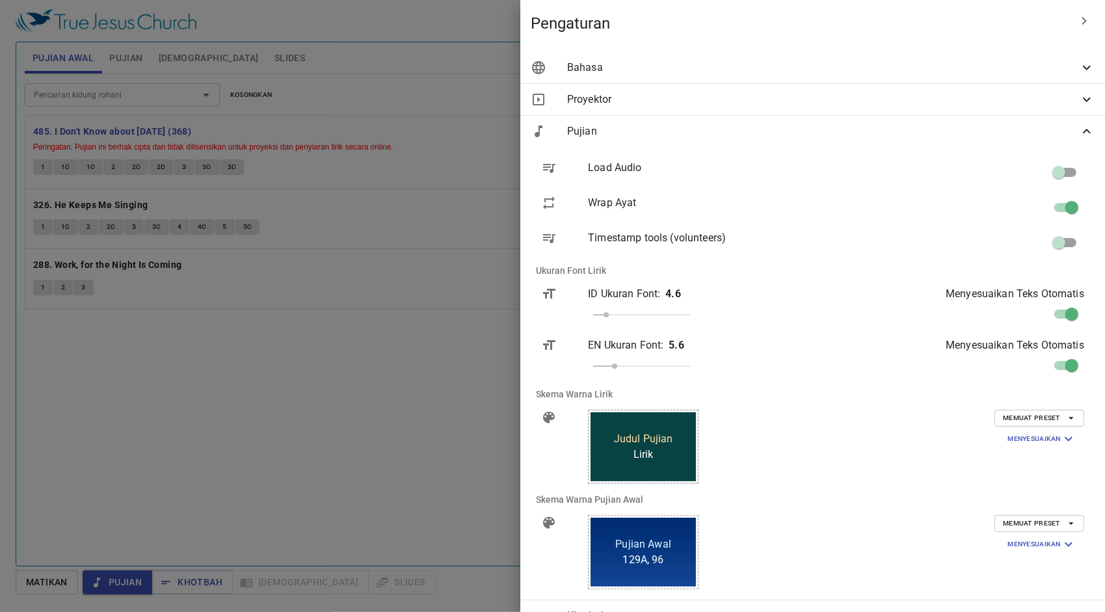
click at [1062, 128] on span "Pujian" at bounding box center [823, 132] width 512 height 16
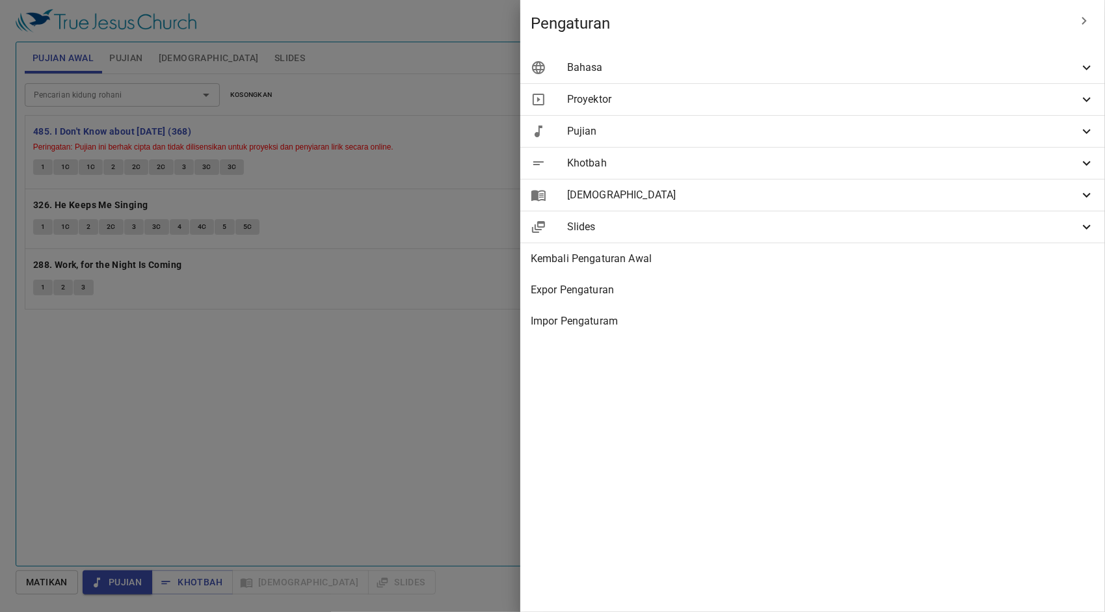
click at [892, 77] on div "Bahasa" at bounding box center [812, 67] width 585 height 31
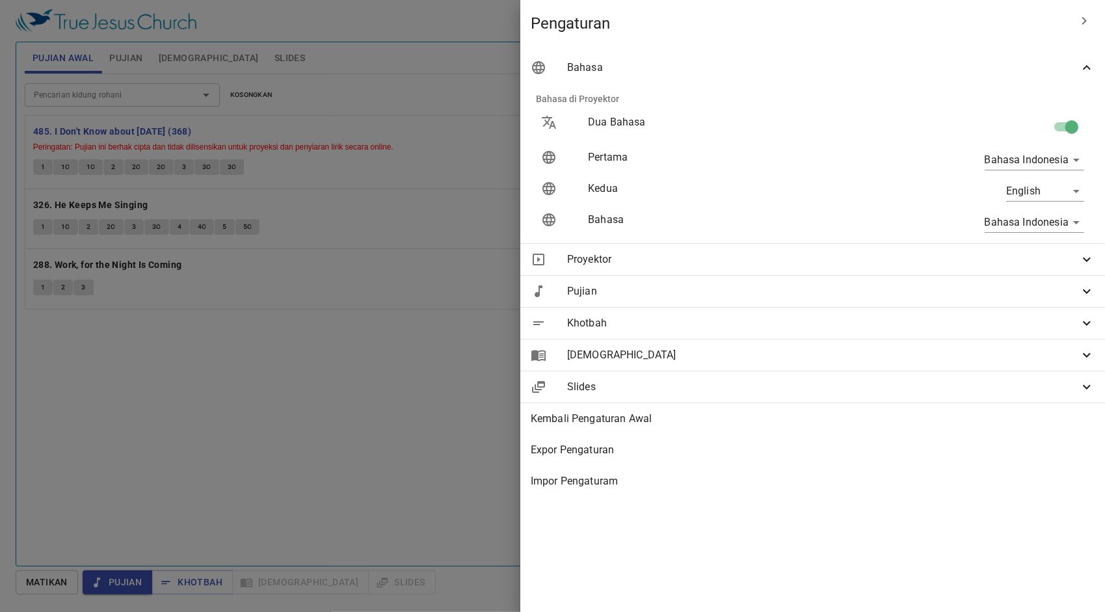
click at [1068, 129] on input "checkbox" at bounding box center [1072, 129] width 74 height 25
checkbox input "false"
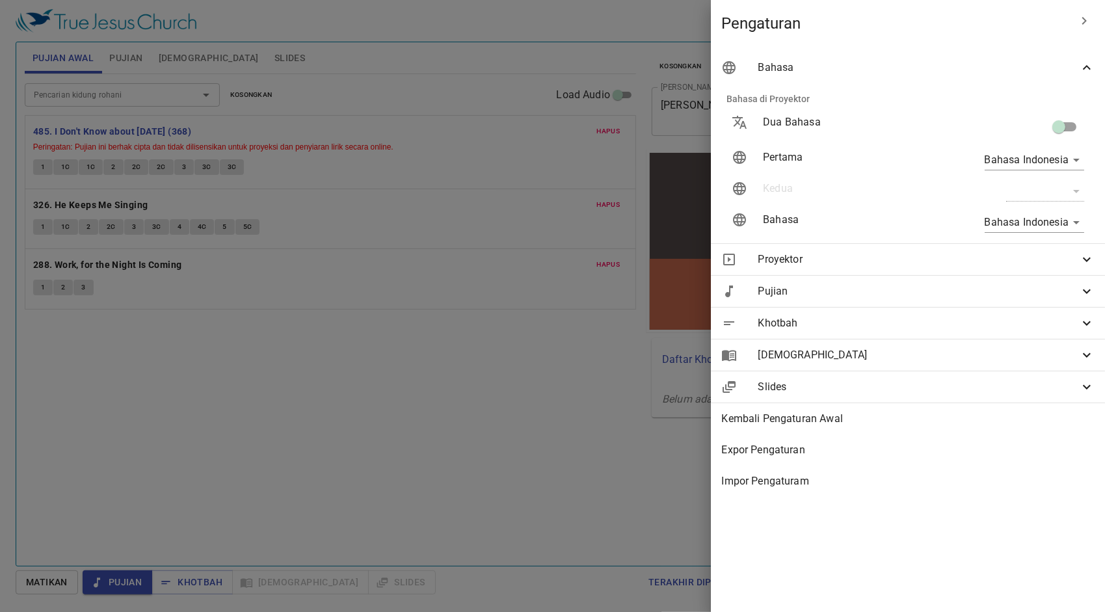
click at [523, 263] on div at bounding box center [552, 306] width 1105 height 612
